Goal: Transaction & Acquisition: Purchase product/service

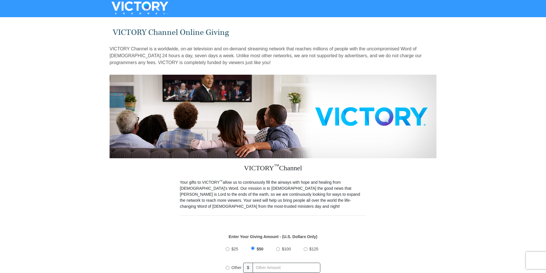
click at [226, 248] on input "$25" at bounding box center [227, 250] width 4 height 4
radio input "true"
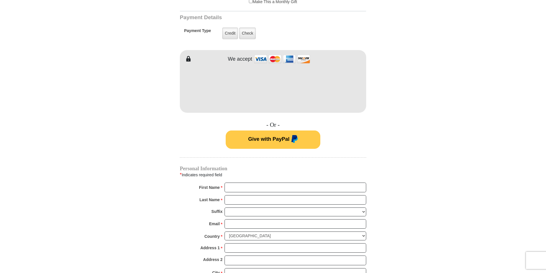
scroll to position [287, 0]
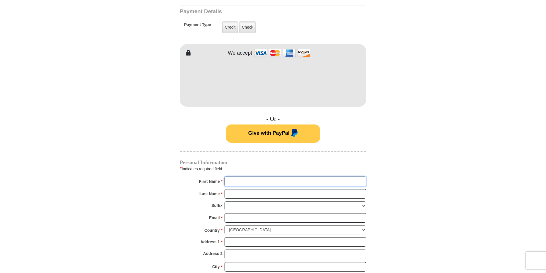
click at [245, 177] on input "First Name *" at bounding box center [295, 182] width 142 height 10
type input "[PERSON_NAME]"
type input "30"
type input "[PERSON_NAME]"
type input "[EMAIL_ADDRESS][DOMAIN_NAME]"
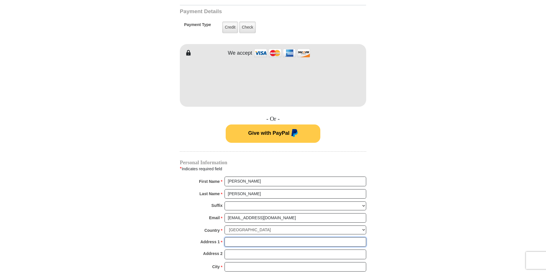
type input "1008 carriage run drive"
type input "st [PERSON_NAME]"
type input "63303"
type input "6363127778"
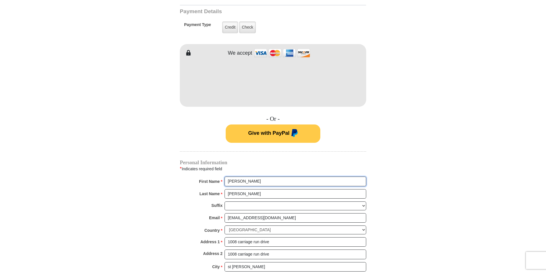
radio input "true"
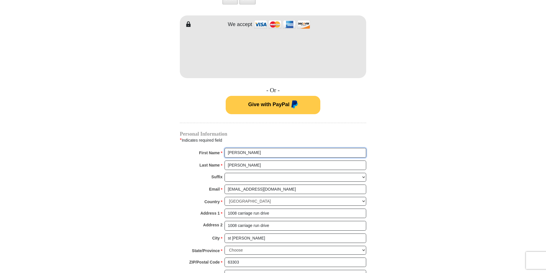
scroll to position [344, 0]
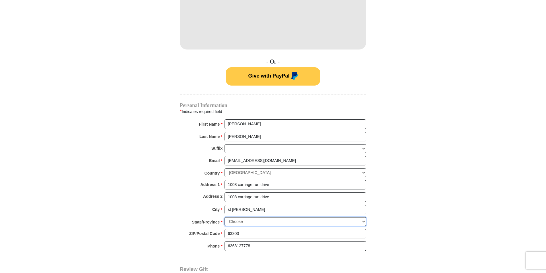
click at [362, 217] on select "Choose [US_STATE] [US_STATE] [US_STATE] [US_STATE] [US_STATE] Armed Forces Amer…" at bounding box center [295, 221] width 142 height 9
select select "MO"
click at [224, 217] on select "Choose [US_STATE] [US_STATE] [US_STATE] [US_STATE] [US_STATE] Armed Forces Amer…" at bounding box center [295, 221] width 142 height 9
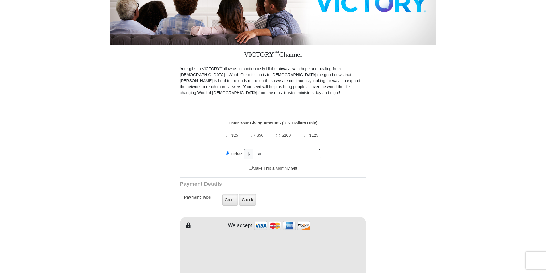
scroll to position [172, 0]
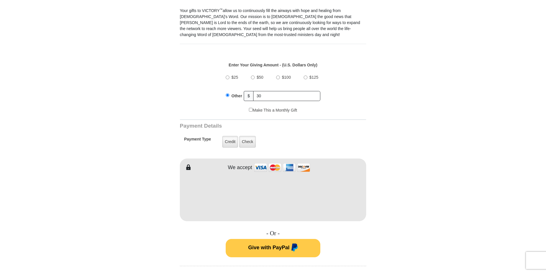
click at [228, 73] on div "$25" at bounding box center [232, 77] width 14 height 14
click at [227, 76] on input "$25" at bounding box center [227, 78] width 4 height 4
radio input "true"
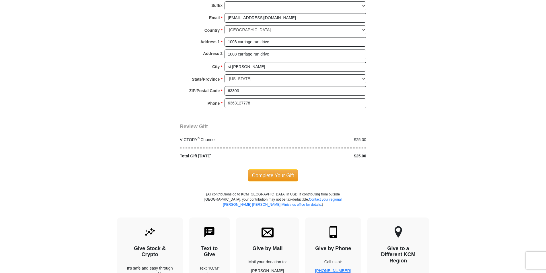
scroll to position [487, 0]
click at [277, 169] on span "Complete Your Gift" at bounding box center [273, 175] width 51 height 12
